Goal: Information Seeking & Learning: Learn about a topic

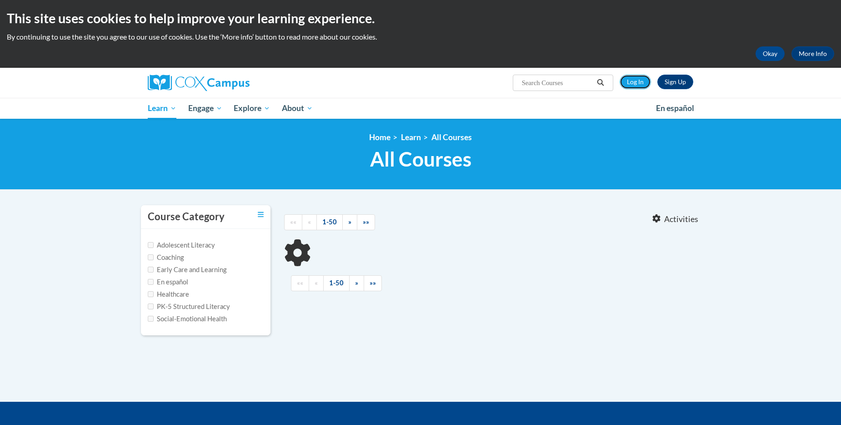
click at [634, 79] on link "Log In" at bounding box center [635, 82] width 31 height 15
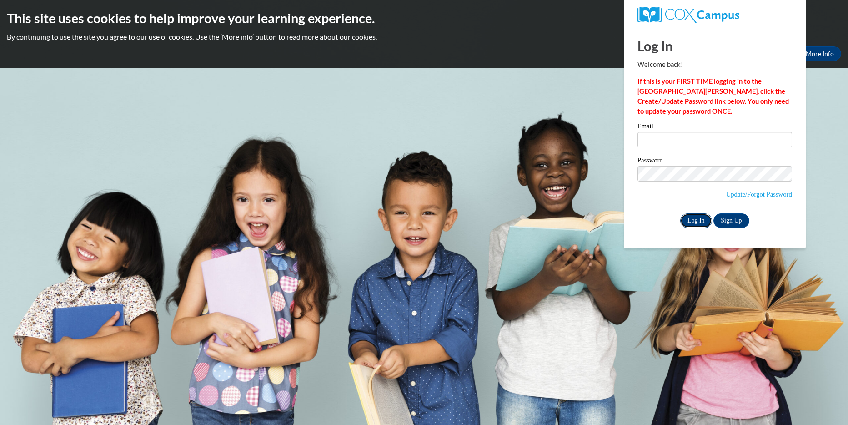
click at [693, 216] on input "Log In" at bounding box center [696, 220] width 32 height 15
type input "gmorris@newhope-baptist.org"
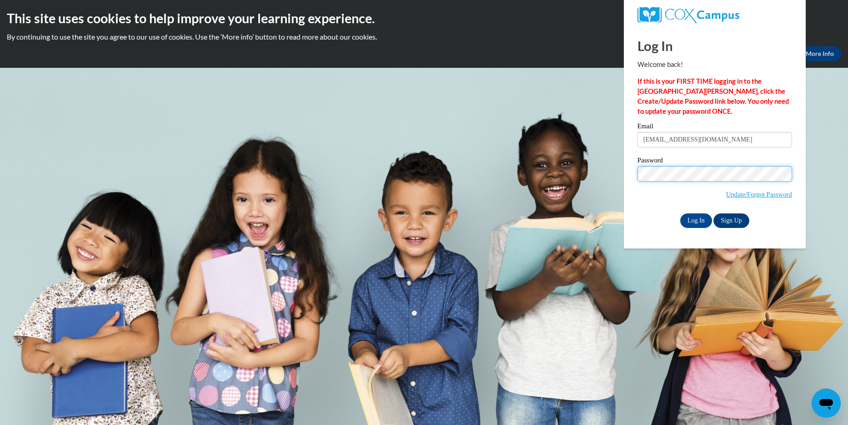
click at [680, 213] on input "Log In" at bounding box center [696, 220] width 32 height 15
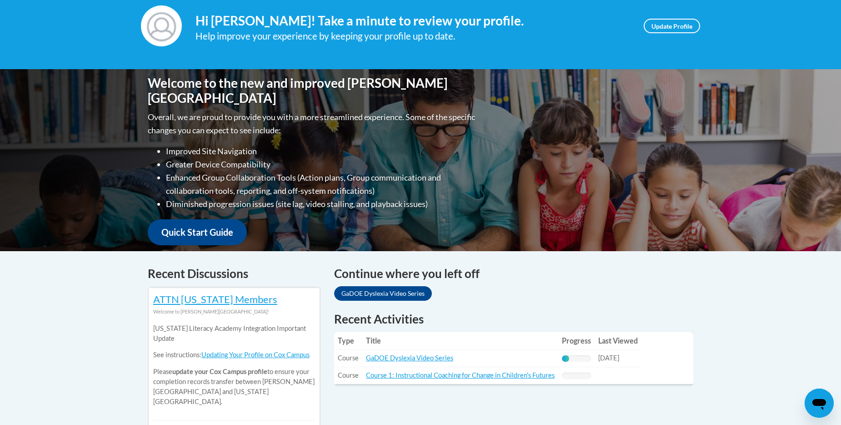
scroll to position [143, 0]
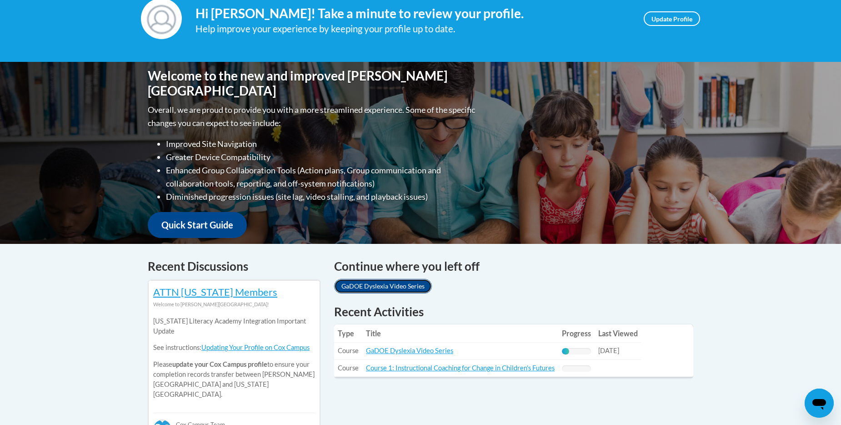
click at [404, 283] on link "GaDOE Dyslexia Video Series" at bounding box center [383, 286] width 98 height 15
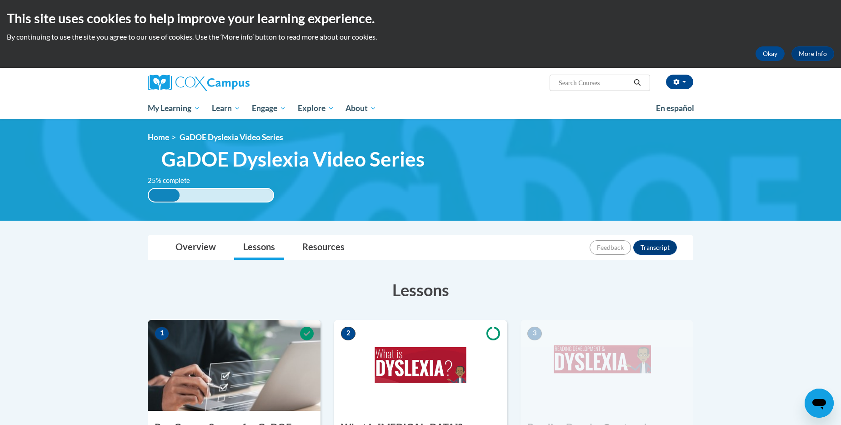
click at [827, 157] on img at bounding box center [420, 170] width 841 height 102
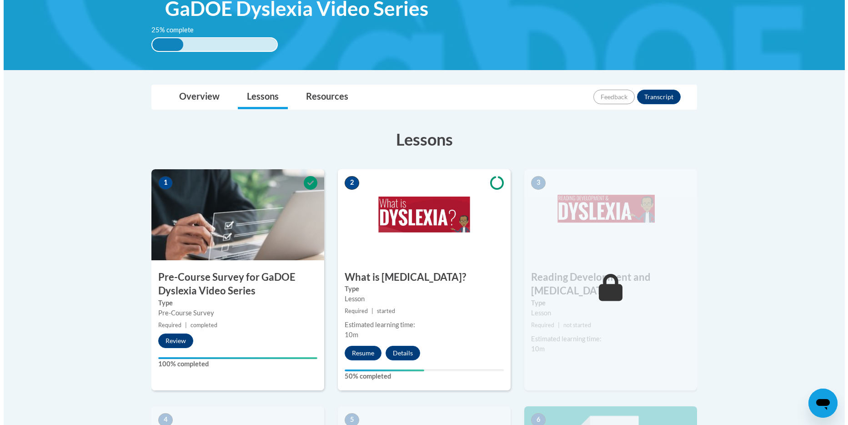
scroll to position [155, 0]
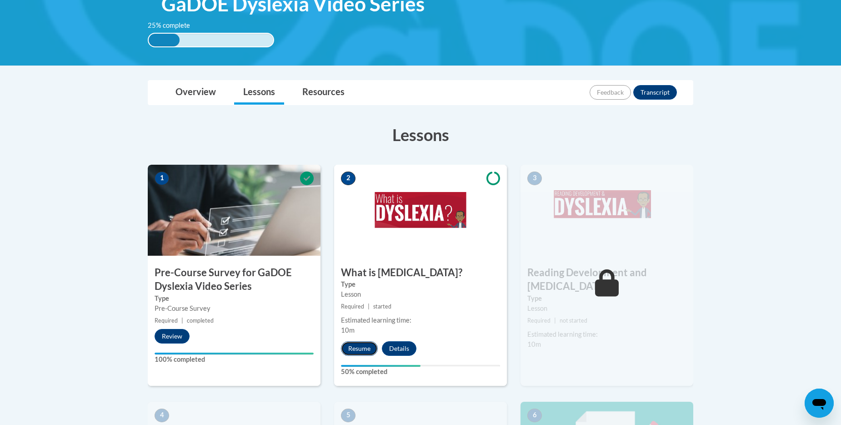
click at [356, 344] on button "Resume" at bounding box center [359, 348] width 37 height 15
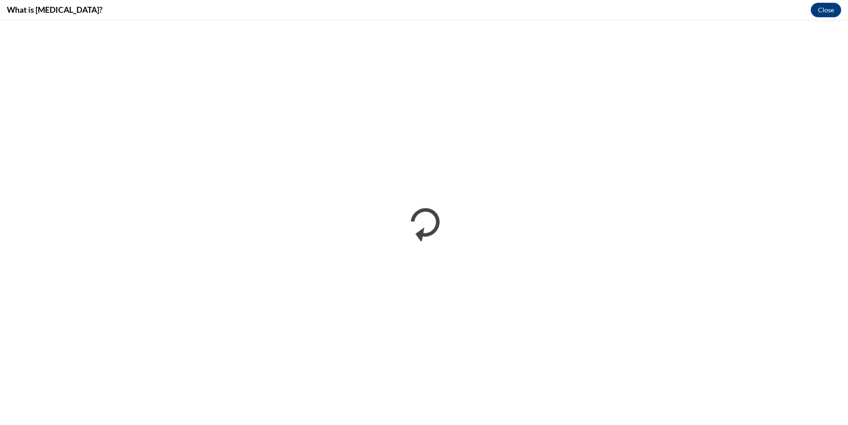
scroll to position [0, 0]
